Goal: Task Accomplishment & Management: Complete application form

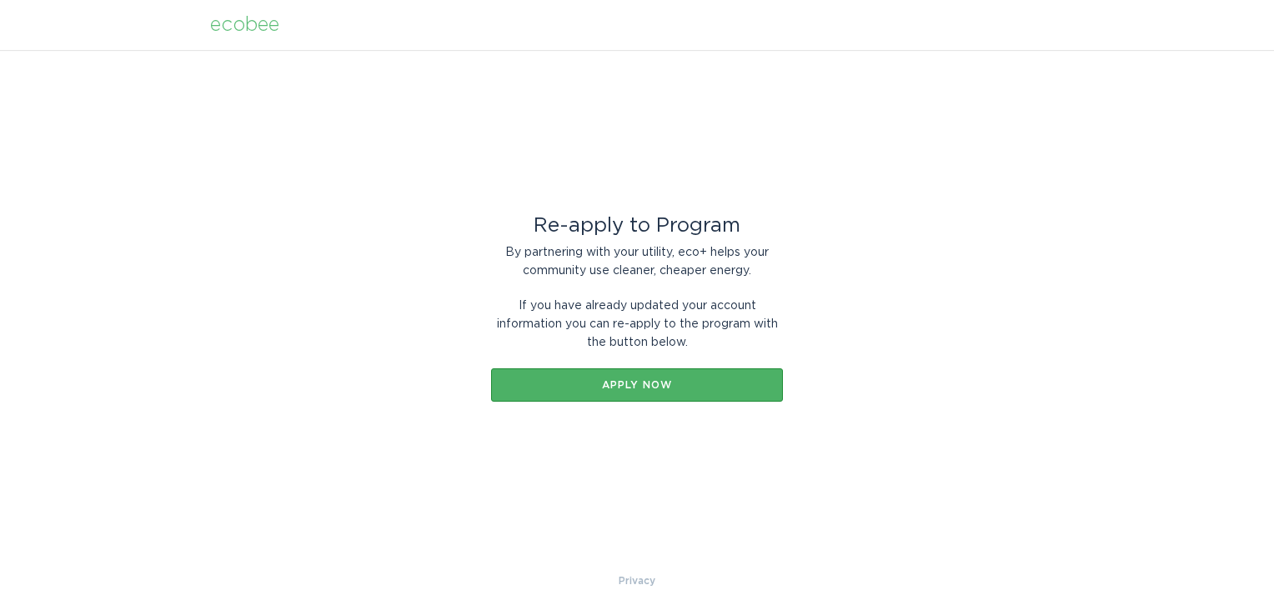
click at [607, 381] on div "Apply now" at bounding box center [636, 385] width 275 height 10
